Goal: Task Accomplishment & Management: Complete application form

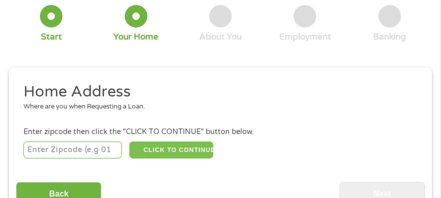
scroll to position [154, 0]
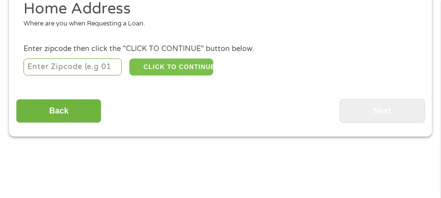
click at [187, 66] on button "CLICK TO CONTINUE" at bounding box center [171, 66] width 84 height 17
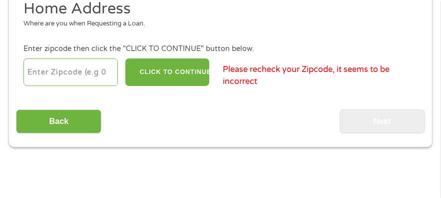
click at [46, 66] on input "number" at bounding box center [70, 71] width 95 height 27
type input "58703"
select select "[US_STATE]"
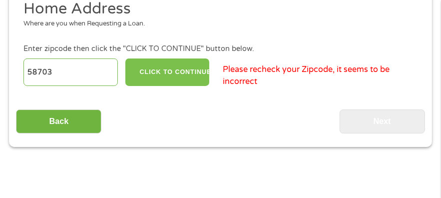
click at [166, 78] on button "CLICK TO CONTINUE" at bounding box center [167, 71] width 84 height 27
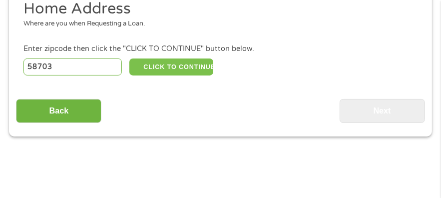
type input "58703"
type input "Minot"
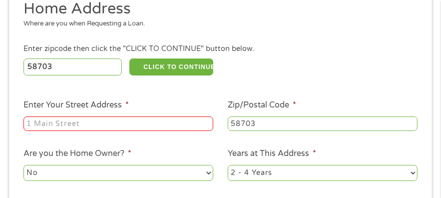
drag, startPoint x: 166, startPoint y: 78, endPoint x: 58, endPoint y: 123, distance: 117.6
click at [58, 123] on input "Enter Your Street Address *" at bounding box center [118, 123] width 190 height 15
type input "1701E 11TH ST SE"
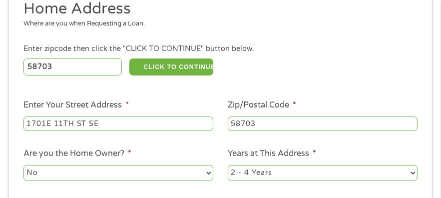
scroll to position [254, 0]
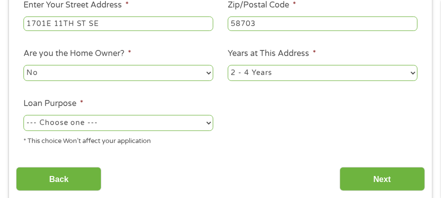
click at [97, 124] on select "--- Choose one --- Pay Bills Debt Consolidation Home Improvement Major Purchase…" at bounding box center [118, 123] width 190 height 16
select select "carloan"
click at [23, 115] on select "--- Choose one --- Pay Bills Debt Consolidation Home Improvement Major Purchase…" at bounding box center [118, 123] width 190 height 16
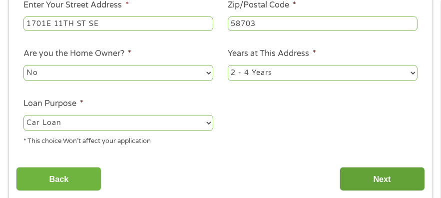
click at [376, 179] on input "Next" at bounding box center [382, 179] width 85 height 24
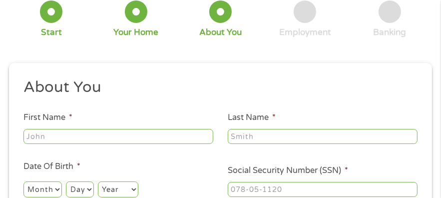
scroll to position [104, 0]
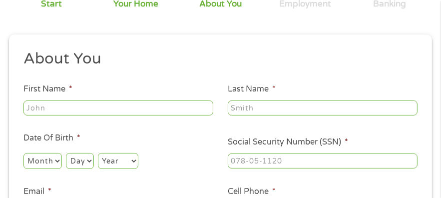
click at [108, 109] on input "First Name *" at bounding box center [118, 107] width 190 height 15
type input "[PERSON_NAME]"
type input "lock"
type input "[PHONE_NUMBER]"
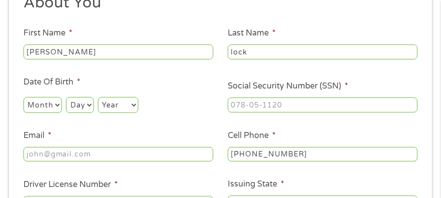
scroll to position [204, 0]
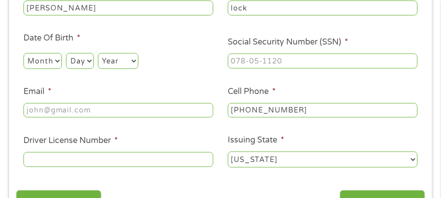
click at [58, 59] on select "Month 1 2 3 4 5 6 7 8 9 10 11 12" at bounding box center [42, 61] width 38 height 16
select select "4"
click at [23, 53] on select "Month 1 2 3 4 5 6 7 8 9 10 11 12" at bounding box center [42, 61] width 38 height 16
click at [91, 61] on select "Day 1 2 3 4 5 6 7 8 9 10 11 12 13 14 15 16 17 18 19 20 21 22 23 24 25 26 27 28 …" at bounding box center [79, 61] width 27 height 16
select select "30"
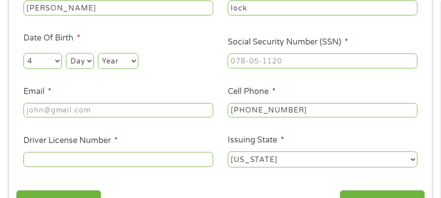
click at [66, 53] on select "Day 1 2 3 4 5 6 7 8 9 10 11 12 13 14 15 16 17 18 19 20 21 22 23 24 25 26 27 28 …" at bounding box center [79, 61] width 27 height 16
click at [122, 62] on select "Year [DATE] 2006 2005 2004 2003 2002 2001 2000 1999 1998 1997 1996 1995 1994 19…" at bounding box center [118, 61] width 40 height 16
select select "1960"
click at [98, 53] on select "Year [DATE] 2006 2005 2004 2003 2002 2001 2000 1999 1998 1997 1996 1995 1994 19…" at bounding box center [118, 61] width 40 height 16
click at [84, 112] on input "Email *" at bounding box center [118, 110] width 190 height 15
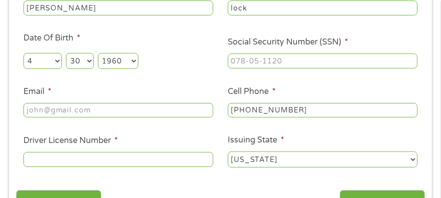
type input "[EMAIL_ADDRESS][DOMAIN_NAME]"
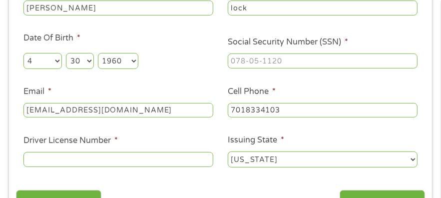
type input "[PHONE_NUMBER]"
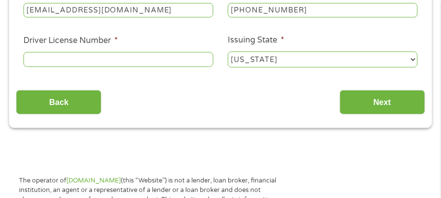
scroll to position [304, 0]
click at [65, 62] on input "Driver License Number *" at bounding box center [118, 59] width 190 height 15
drag, startPoint x: 72, startPoint y: 63, endPoint x: 113, endPoint y: 119, distance: 68.7
click at [53, 59] on input "Driver License Number *" at bounding box center [118, 59] width 190 height 15
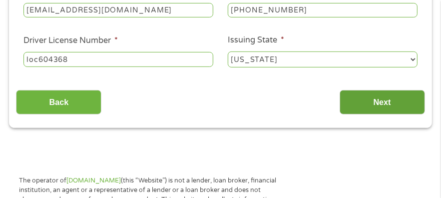
type input "loc604368"
drag, startPoint x: 382, startPoint y: 98, endPoint x: 407, endPoint y: 97, distance: 25.0
click at [407, 97] on input "Next" at bounding box center [382, 102] width 85 height 24
click at [406, 99] on input "Next" at bounding box center [382, 102] width 85 height 24
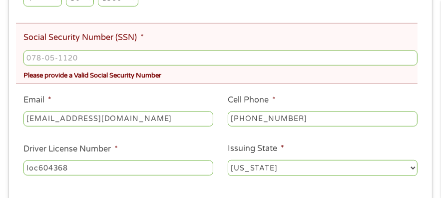
type input "___-__-____"
click at [100, 60] on input "___-__-____" at bounding box center [220, 57] width 394 height 15
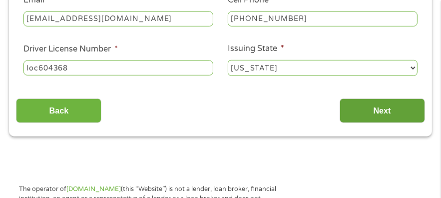
click at [382, 118] on input "Next" at bounding box center [382, 110] width 85 height 24
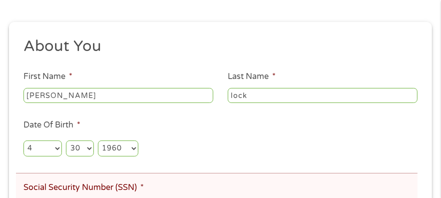
scroll to position [254, 0]
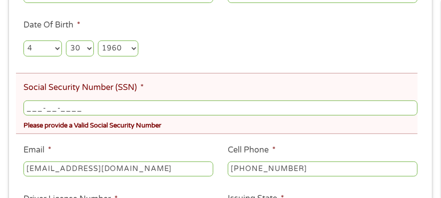
click at [88, 110] on input "___-__-____" at bounding box center [220, 107] width 394 height 15
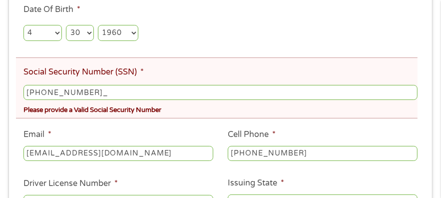
scroll to position [354, 0]
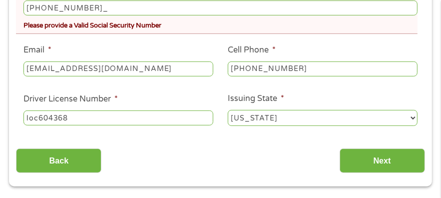
click at [63, 10] on input "[PHONE_NUMBER]_" at bounding box center [220, 7] width 394 height 15
type input "502-70-3170"
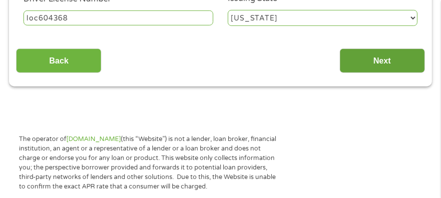
drag, startPoint x: 387, startPoint y: 53, endPoint x: 391, endPoint y: 56, distance: 5.3
click at [392, 55] on input "Next" at bounding box center [382, 60] width 85 height 24
click at [388, 57] on input "Next" at bounding box center [382, 60] width 85 height 24
click at [388, 60] on input "Next" at bounding box center [382, 60] width 85 height 24
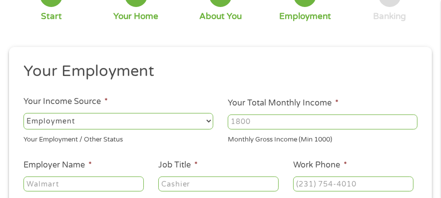
scroll to position [104, 0]
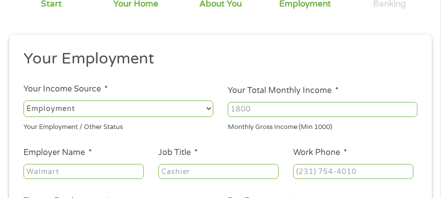
click at [200, 107] on select "--- Choose one --- Employment [DEMOGRAPHIC_DATA] Benefits" at bounding box center [118, 108] width 190 height 16
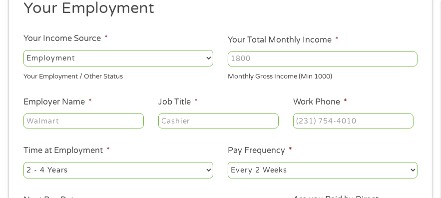
scroll to position [154, 0]
click at [210, 58] on select "--- Choose one --- Employment [DEMOGRAPHIC_DATA] Benefits" at bounding box center [118, 58] width 190 height 16
click at [207, 57] on select "--- Choose one --- Employment [DEMOGRAPHIC_DATA] Benefits" at bounding box center [118, 58] width 190 height 16
click at [205, 57] on select "--- Choose one --- Employment [DEMOGRAPHIC_DATA] Benefits" at bounding box center [118, 58] width 190 height 16
select select "benefits"
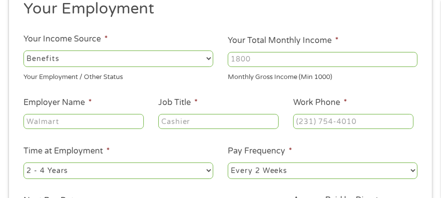
click at [23, 50] on select "--- Choose one --- Employment [DEMOGRAPHIC_DATA] Benefits" at bounding box center [118, 58] width 190 height 16
type input "Other"
type input "[PHONE_NUMBER]"
click at [411, 55] on input "1000" at bounding box center [323, 59] width 190 height 15
click at [410, 55] on input "1001" at bounding box center [323, 59] width 190 height 15
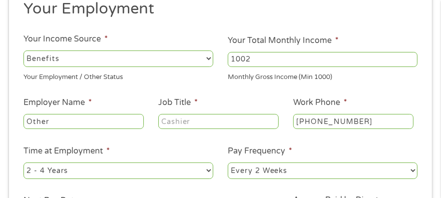
click at [408, 54] on input "1002" at bounding box center [323, 59] width 190 height 15
click at [408, 54] on input "1003" at bounding box center [323, 59] width 190 height 15
click at [407, 54] on input "1004" at bounding box center [323, 59] width 190 height 15
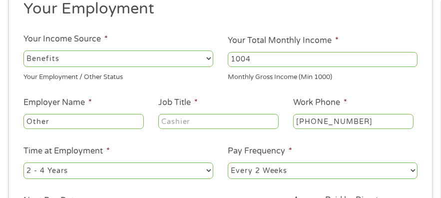
click at [410, 56] on input "1004" at bounding box center [323, 59] width 190 height 15
click at [411, 56] on input "1005" at bounding box center [323, 59] width 190 height 15
click at [411, 56] on input "1214" at bounding box center [323, 59] width 190 height 15
type input "1"
type input "3100"
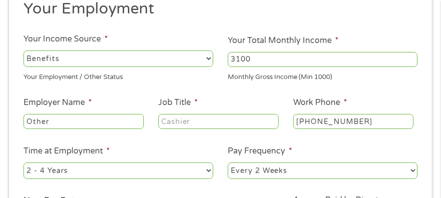
drag, startPoint x: 68, startPoint y: 121, endPoint x: 56, endPoint y: 121, distance: 11.5
click at [56, 121] on input "Other" at bounding box center [83, 121] width 120 height 15
click at [56, 122] on input "Other" at bounding box center [83, 121] width 120 height 15
click at [57, 122] on input "Other" at bounding box center [83, 121] width 120 height 15
click at [48, 121] on input "Otherssi" at bounding box center [83, 121] width 120 height 15
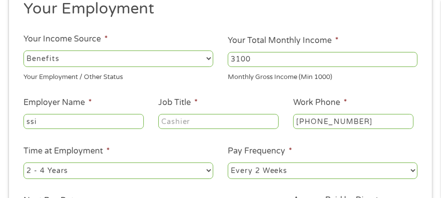
type input "ssi"
click at [201, 120] on input "Job Title *" at bounding box center [218, 121] width 120 height 15
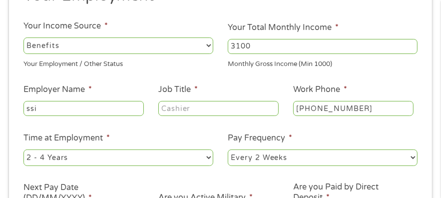
scroll to position [254, 0]
